Goal: Obtain resource: Obtain resource

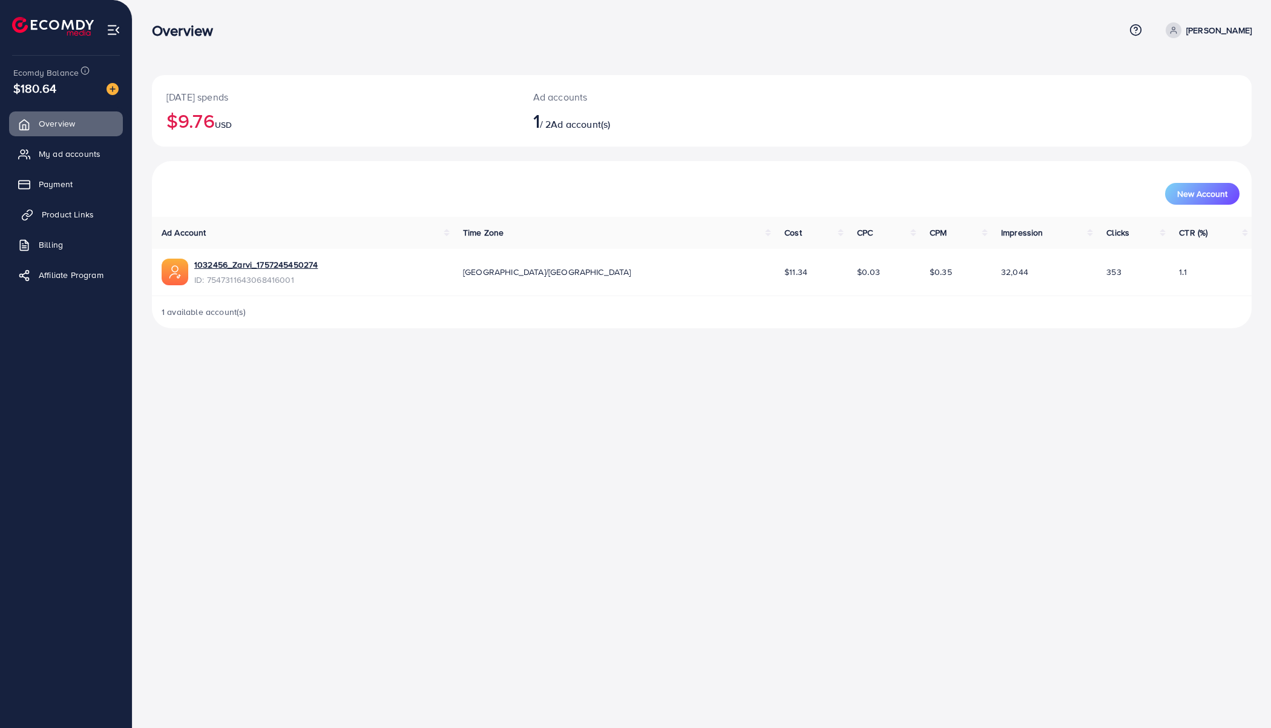
click at [79, 218] on span "Product Links" at bounding box center [68, 214] width 52 height 12
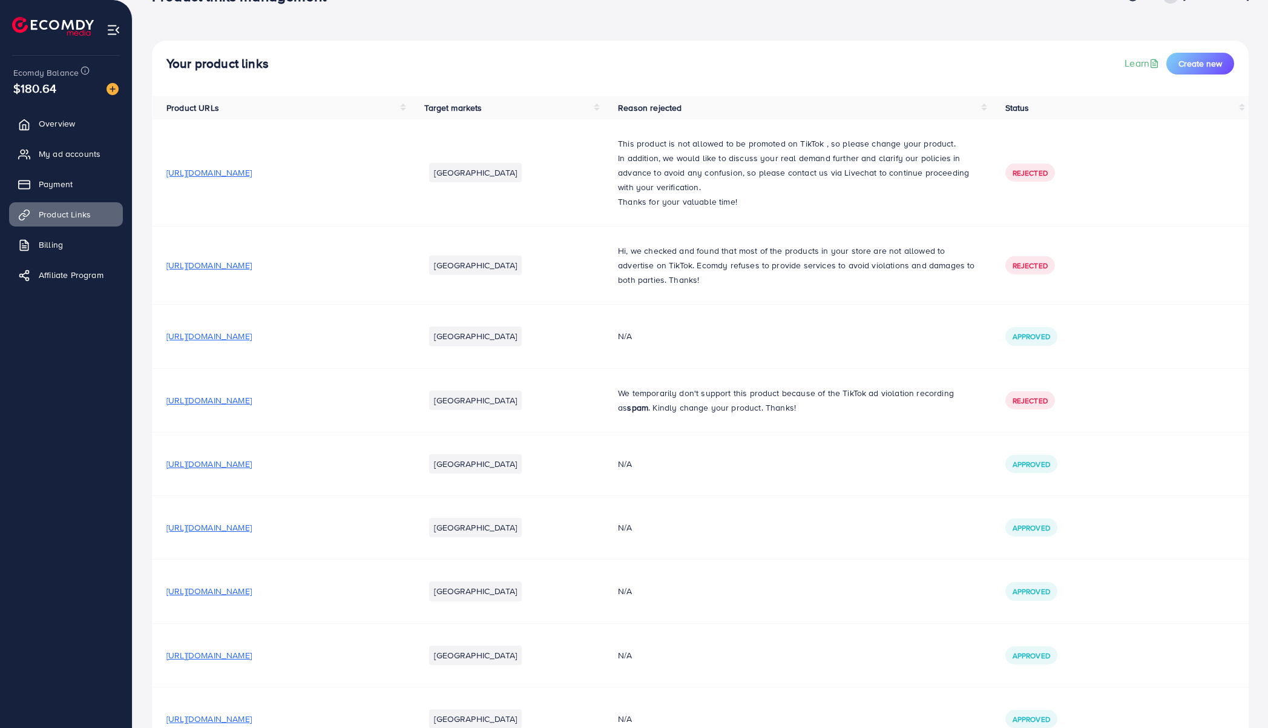
scroll to position [124, 0]
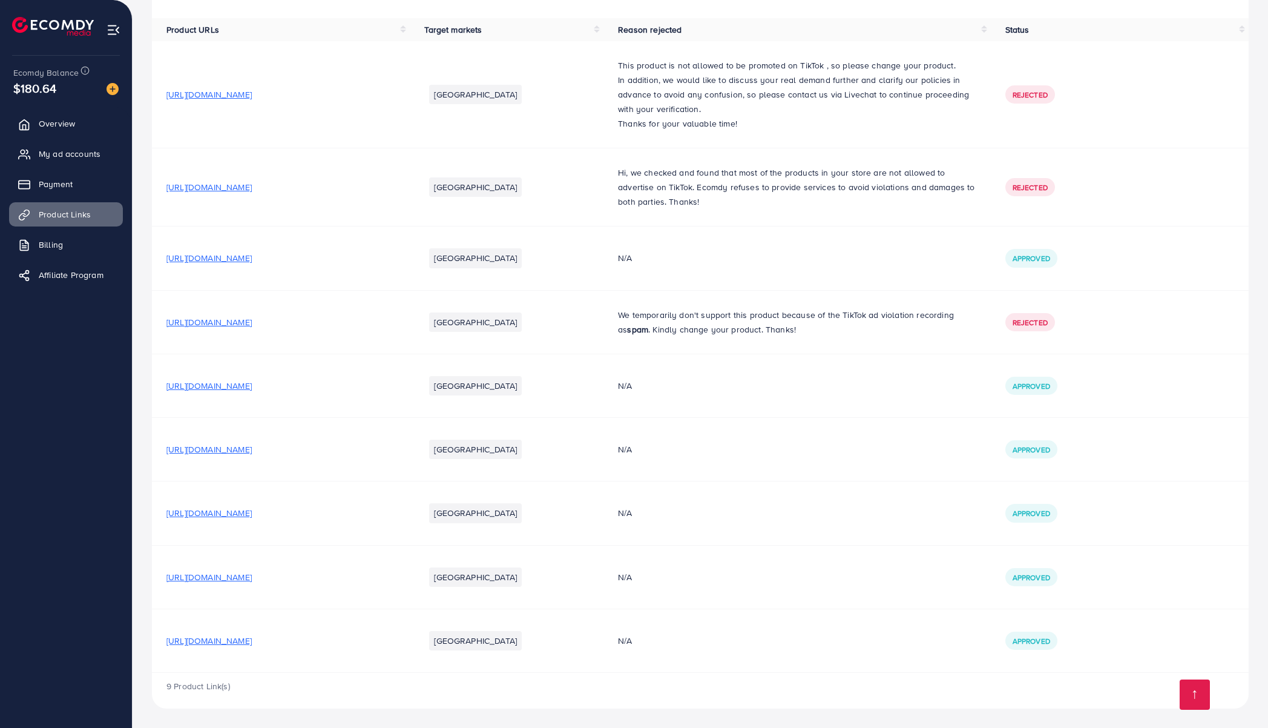
drag, startPoint x: 329, startPoint y: 641, endPoint x: 166, endPoint y: 642, distance: 163.4
click at [166, 642] on div "[URL][DOMAIN_NAME]" at bounding box center [280, 640] width 229 height 12
copy span "[URL][DOMAIN_NAME]"
click at [410, 671] on td "[URL][DOMAIN_NAME]" at bounding box center [281, 641] width 258 height 64
drag, startPoint x: 423, startPoint y: 390, endPoint x: 159, endPoint y: 384, distance: 264.6
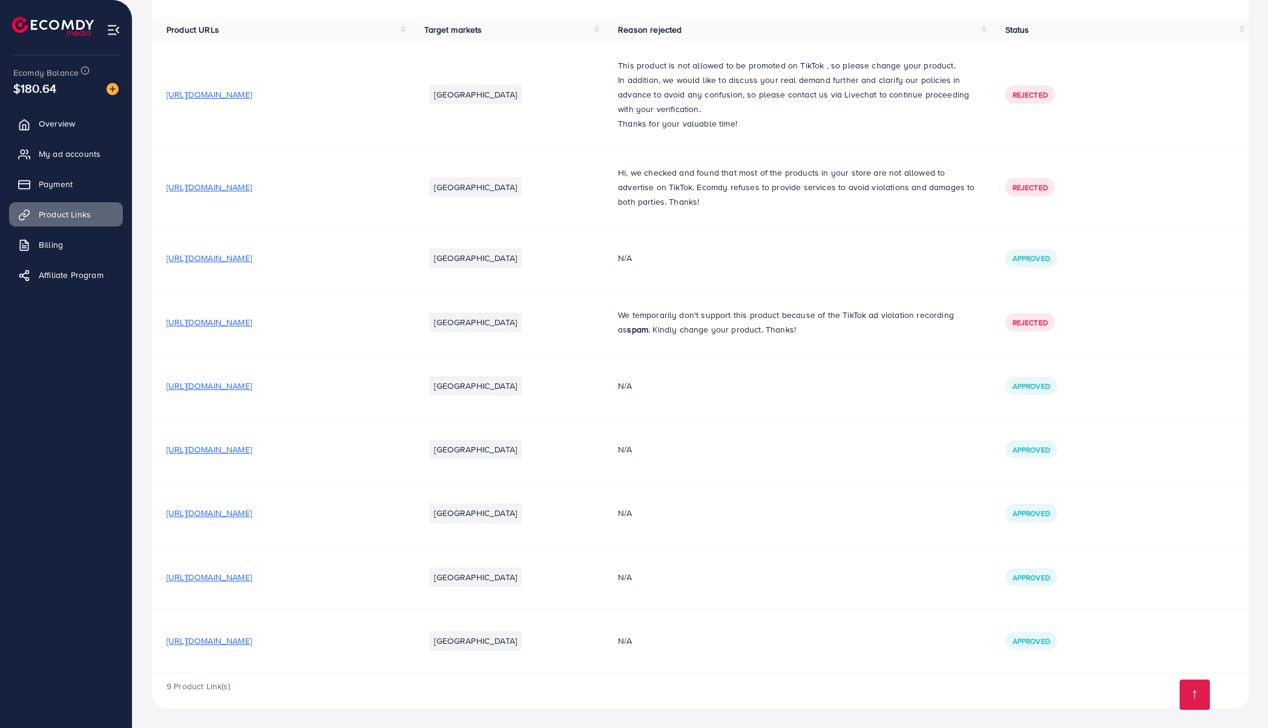
click at [159, 384] on td "[URL][DOMAIN_NAME]" at bounding box center [281, 386] width 258 height 64
copy span "[URL][DOMAIN_NAME]"
